Goal: Check status

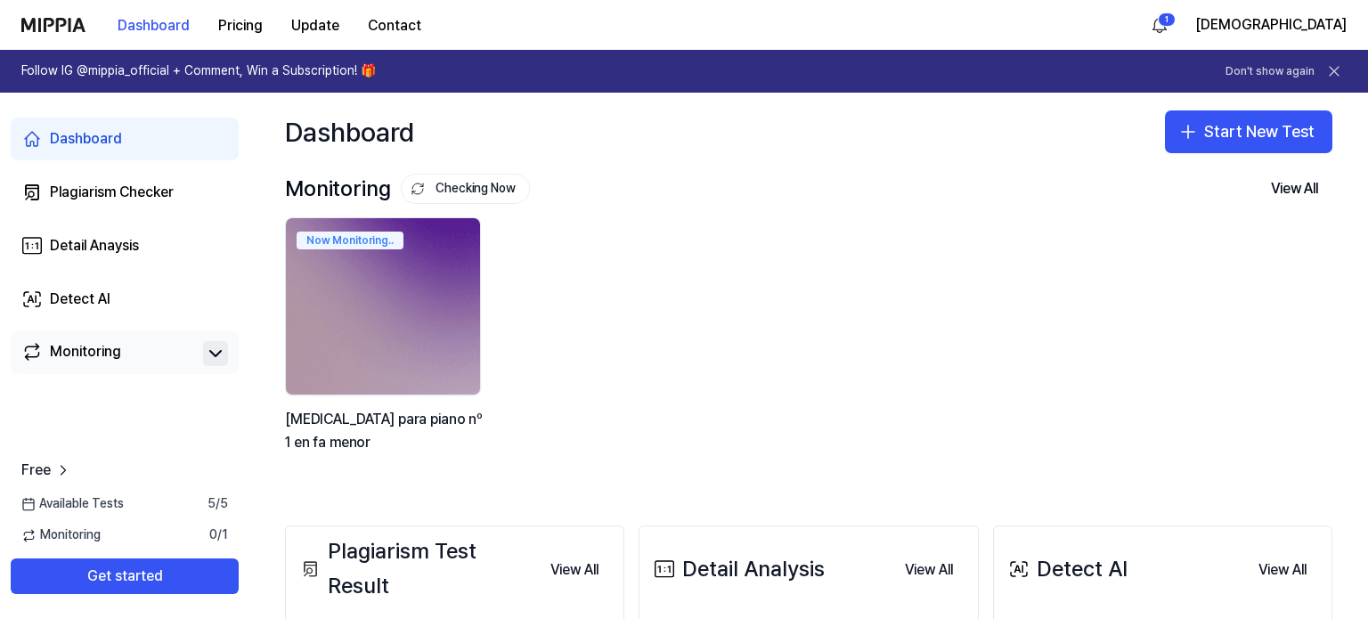
click at [209, 353] on icon at bounding box center [215, 353] width 21 height 21
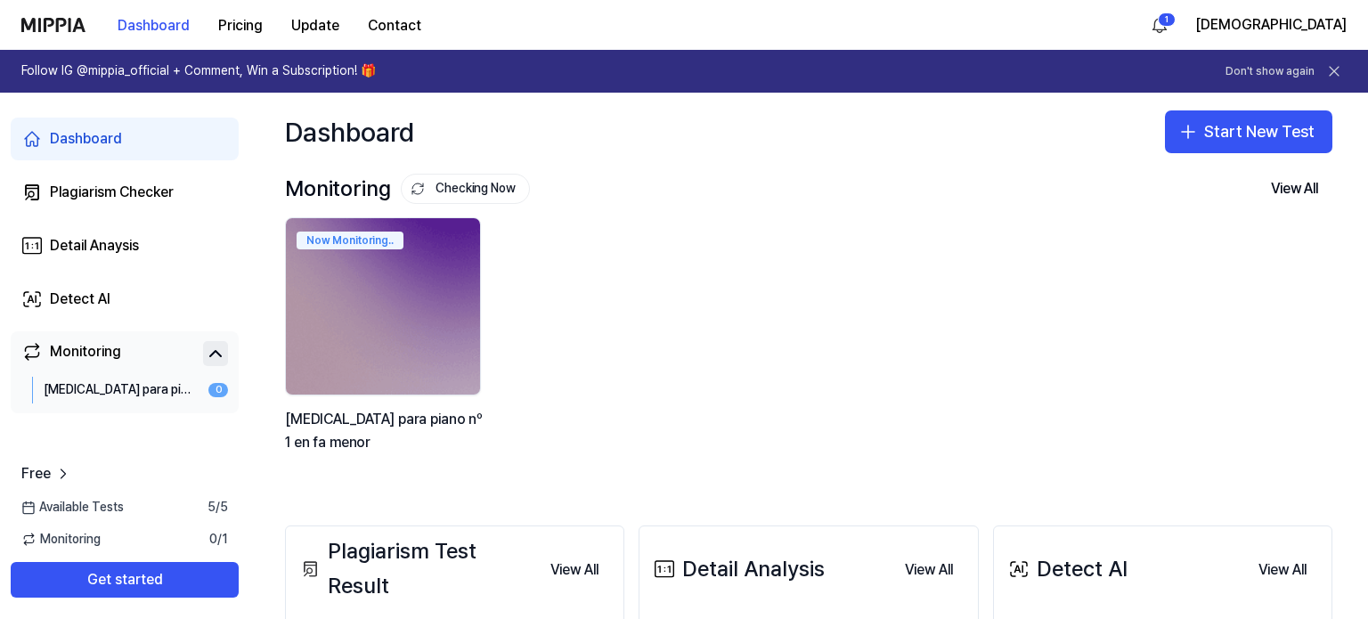
click at [96, 391] on div "[MEDICAL_DATA] para piano nº 1 en [PERSON_NAME]" at bounding box center [117, 390] width 147 height 18
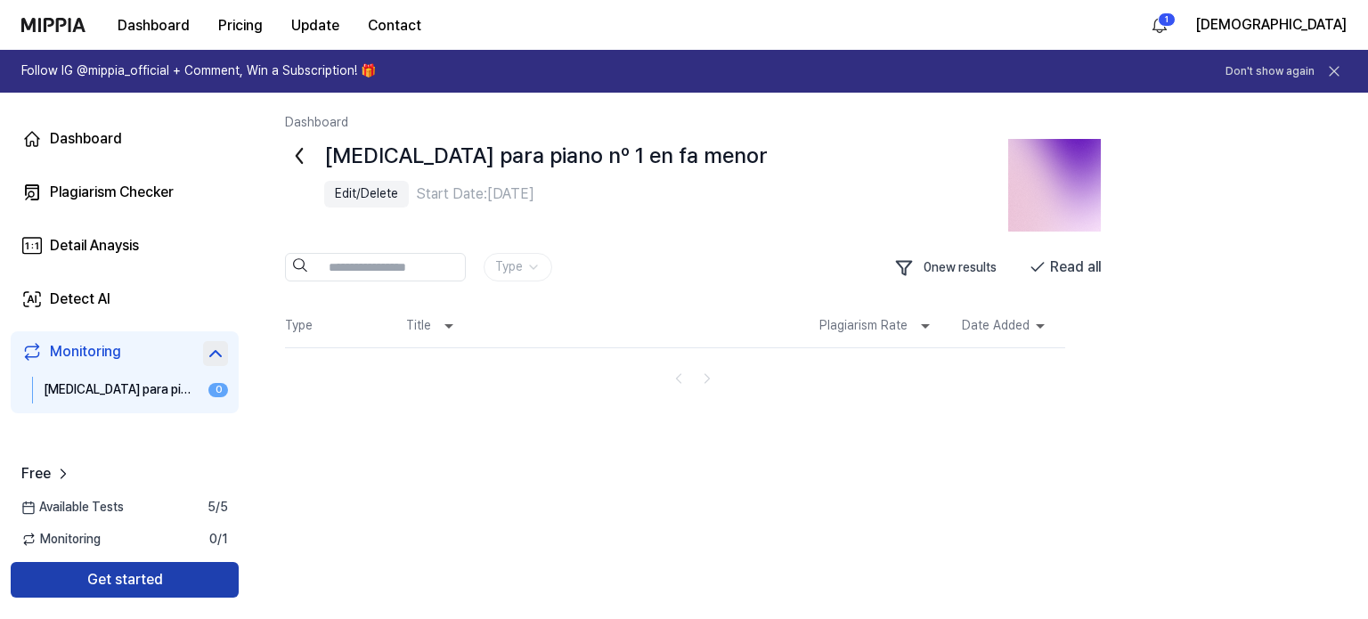
click at [178, 579] on button "Get started" at bounding box center [125, 580] width 228 height 36
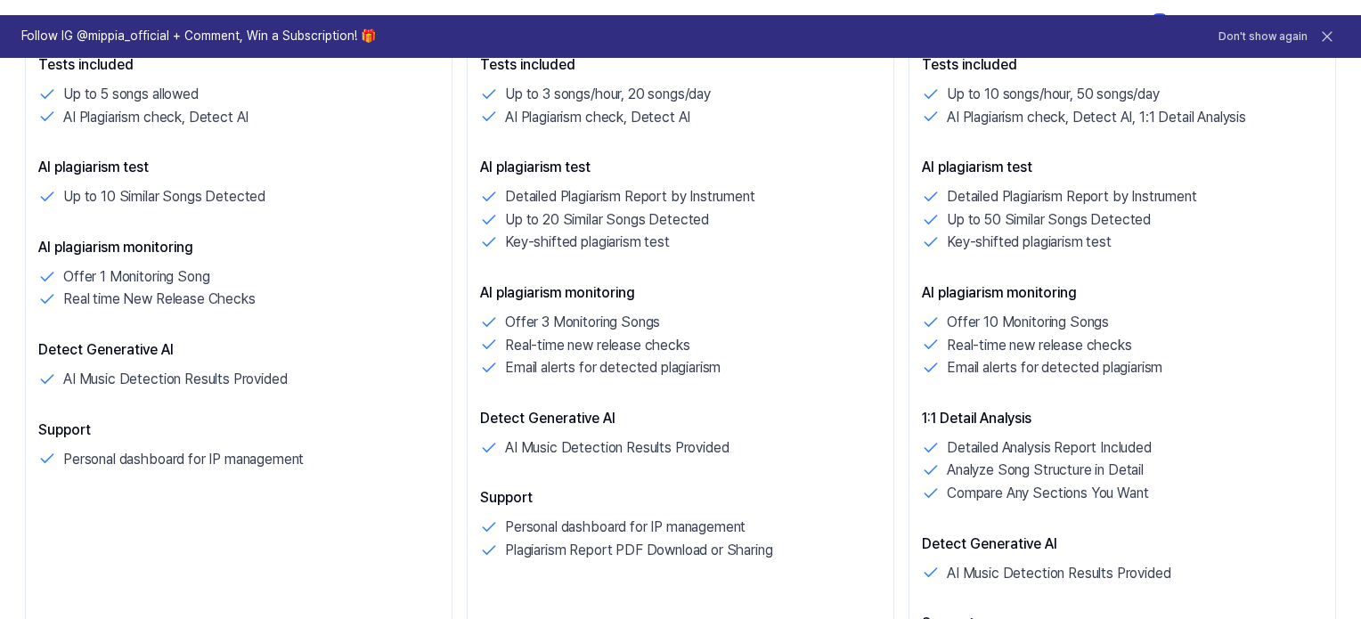
scroll to position [563, 0]
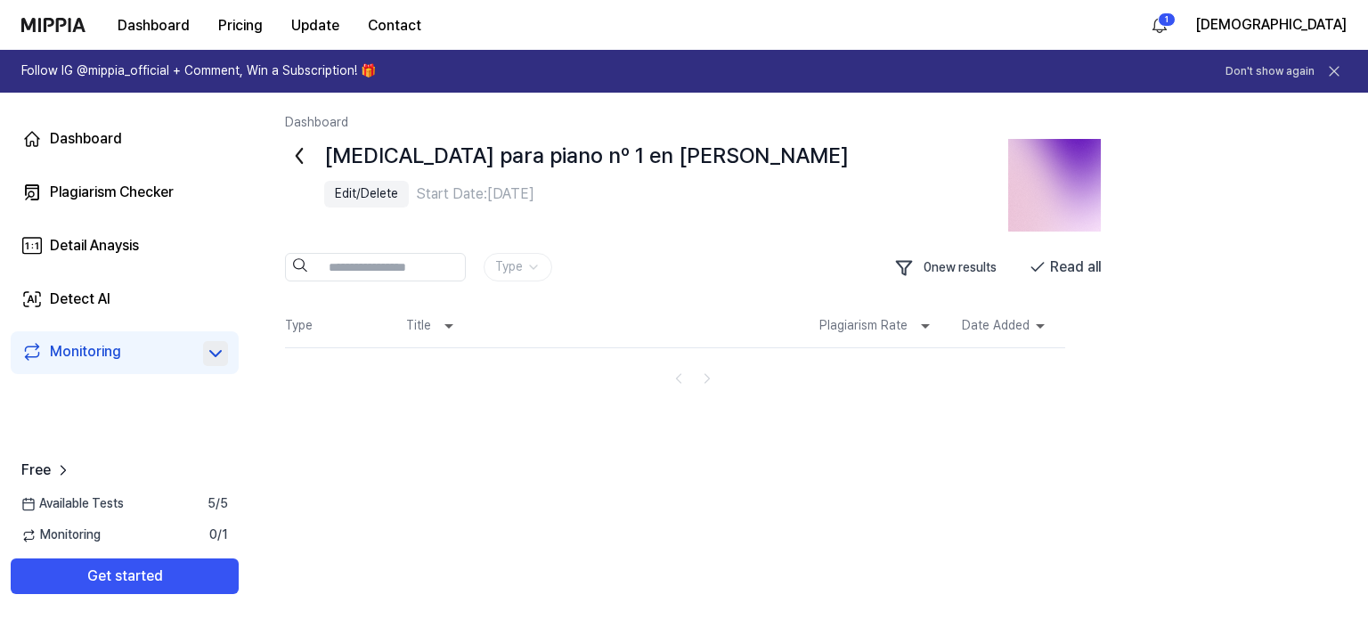
click at [210, 363] on icon at bounding box center [215, 353] width 21 height 21
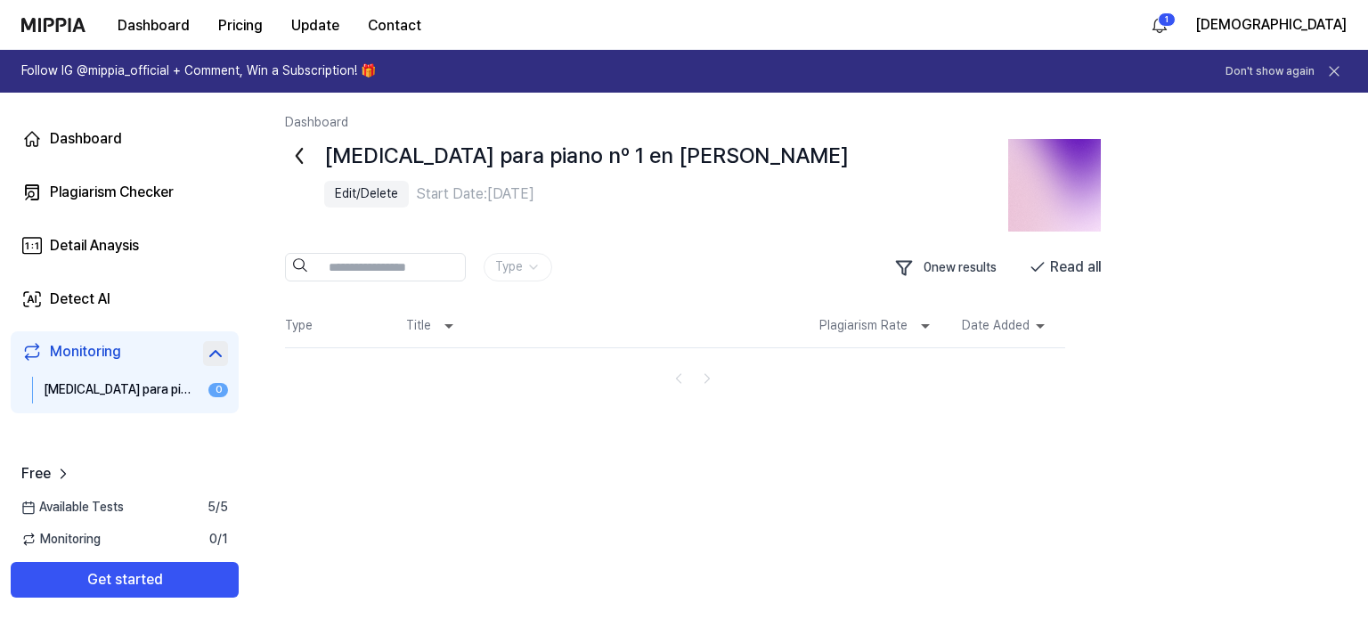
click at [169, 387] on div "[MEDICAL_DATA] para piano nº 1 en [PERSON_NAME]" at bounding box center [117, 390] width 147 height 18
click at [905, 339] on th "Plagiarism Rate" at bounding box center [876, 326] width 143 height 43
click at [918, 323] on icon at bounding box center [925, 325] width 21 height 21
click at [1089, 276] on button "Read all" at bounding box center [1065, 267] width 72 height 29
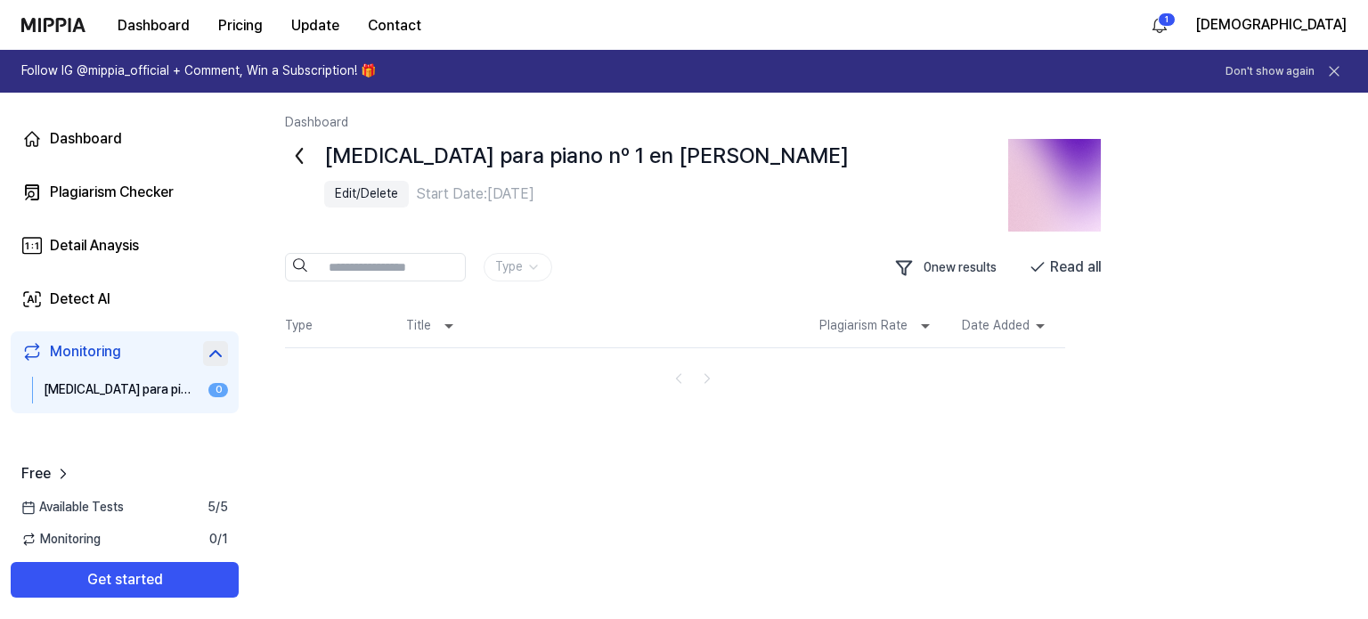
click at [284, 143] on div "Dashboard [MEDICAL_DATA] para piano nº 1 en [PERSON_NAME] Edit/Delete Start Dat…" at bounding box center [808, 356] width 1119 height 526
click at [290, 151] on icon at bounding box center [299, 156] width 29 height 29
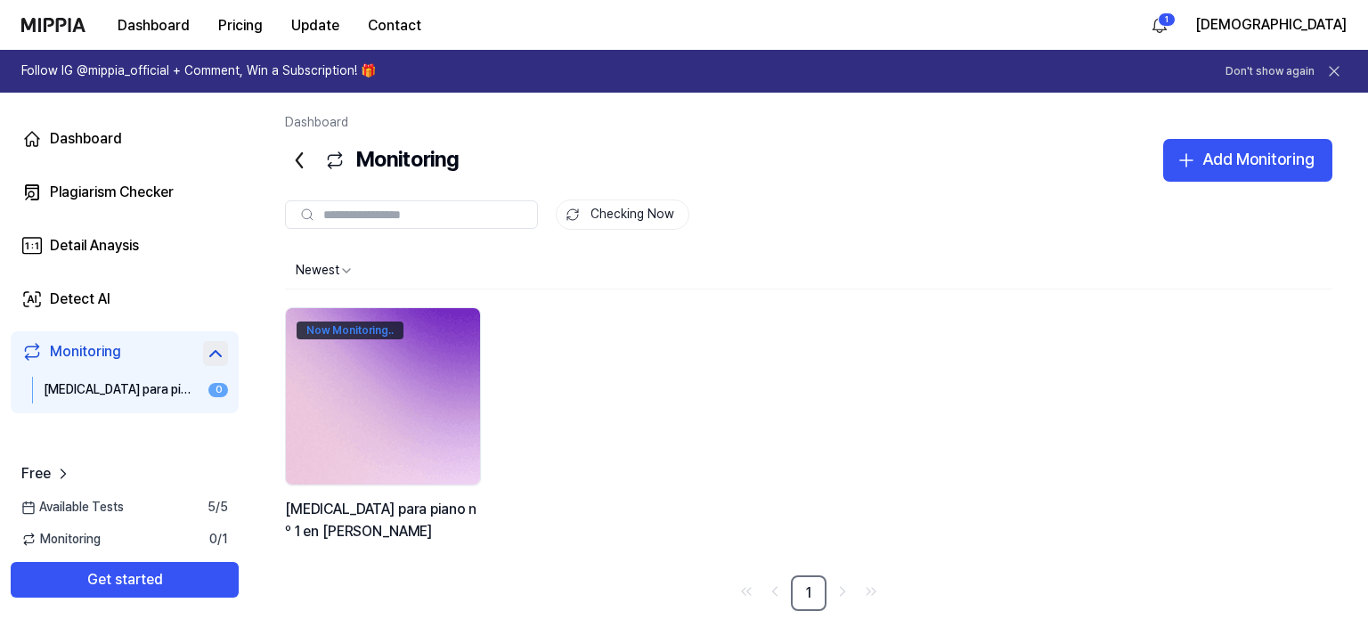
click at [390, 334] on div "Now Monitoring.." at bounding box center [350, 331] width 107 height 18
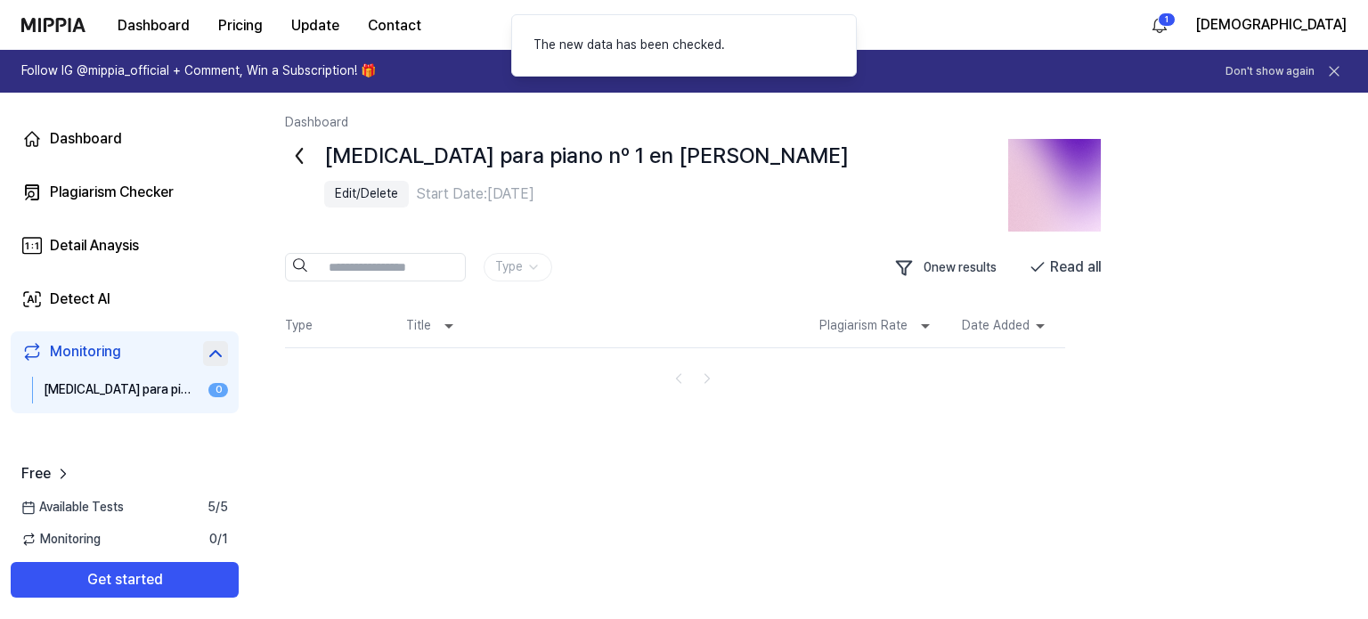
click at [295, 167] on icon at bounding box center [299, 156] width 29 height 29
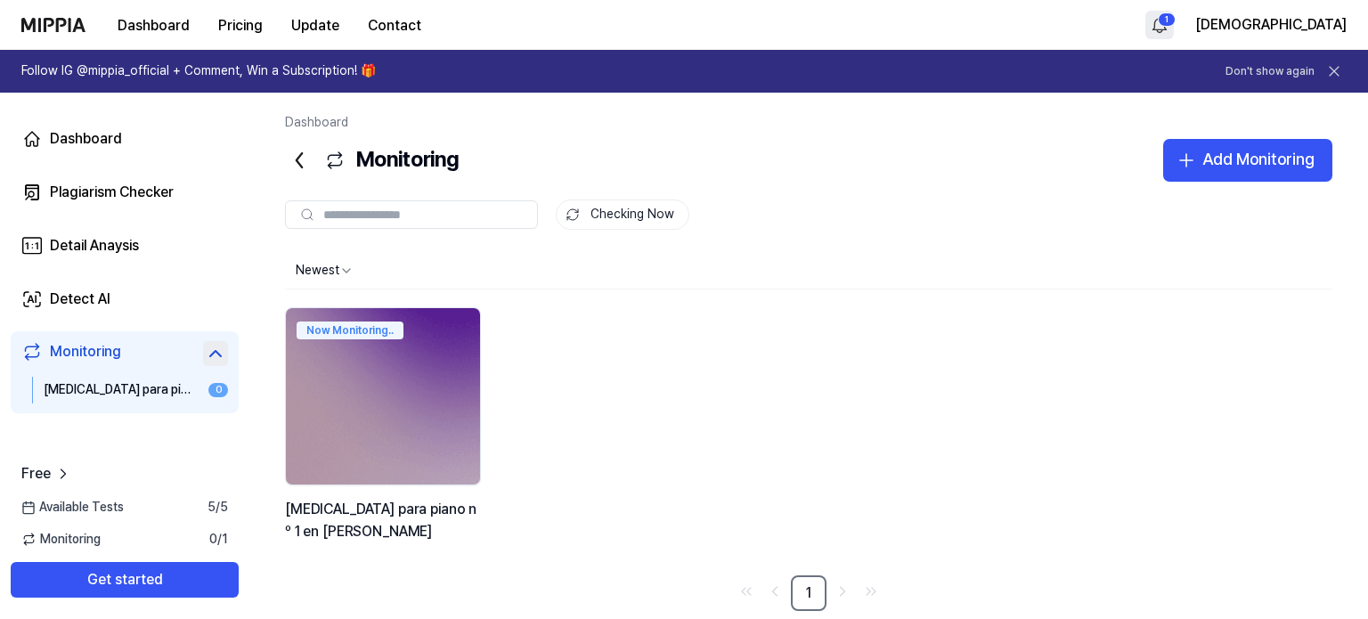
click at [1291, 25] on html "Dashboard Pricing Update Contact 1 ortix Follow IG @mippia_official + Comment, …" at bounding box center [684, 309] width 1368 height 619
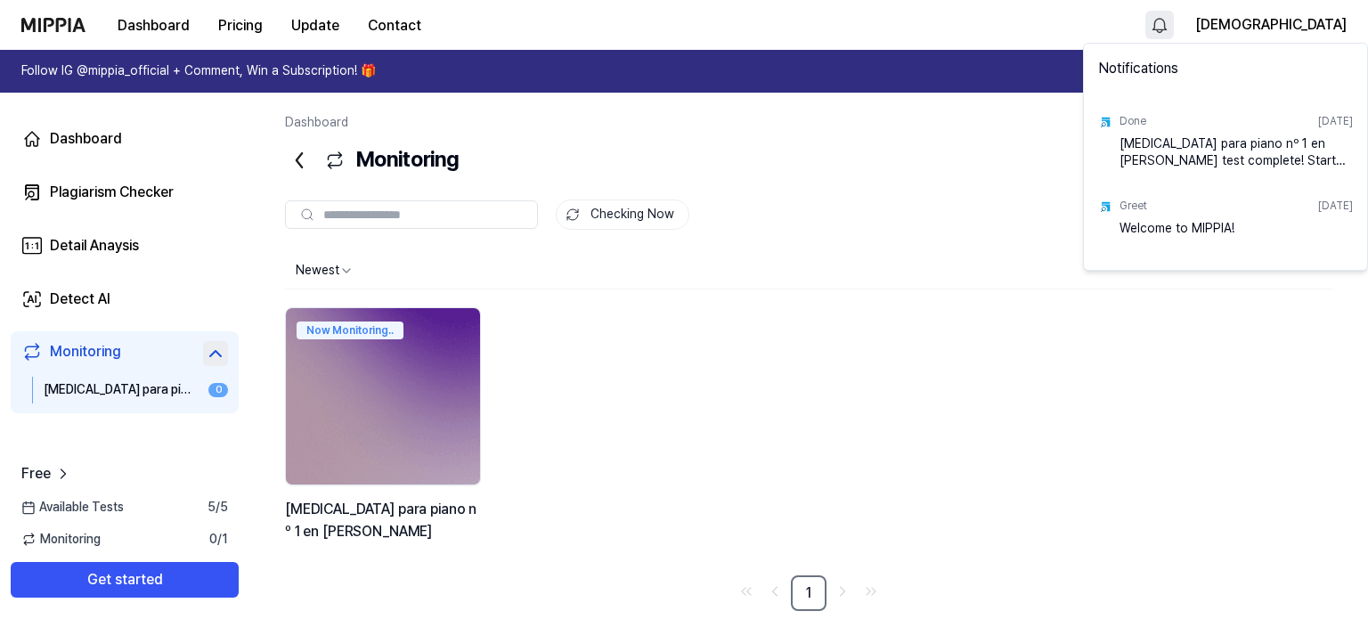
click at [1125, 120] on div "Done" at bounding box center [1133, 121] width 27 height 15
